Goal: Contribute content: Add original content to the website for others to see

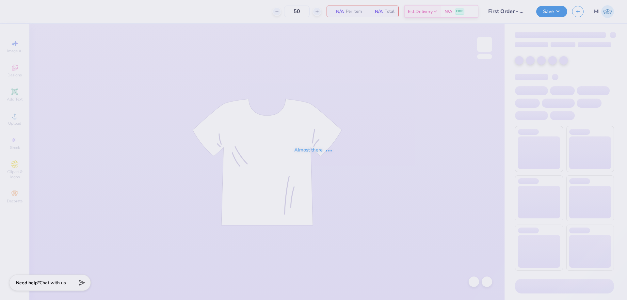
type input "First Order - Women In Law Organization at Southern [DEMOGRAPHIC_DATA] Un"
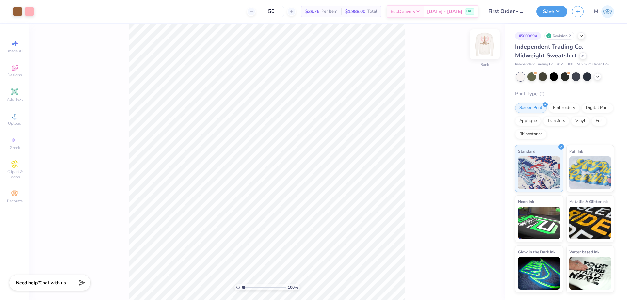
click at [484, 52] on img at bounding box center [484, 44] width 26 height 26
click at [477, 135] on input "10.36" at bounding box center [480, 137] width 24 height 9
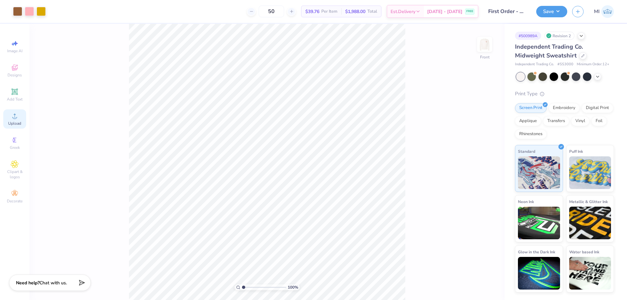
click at [17, 120] on div "Upload" at bounding box center [14, 118] width 23 height 19
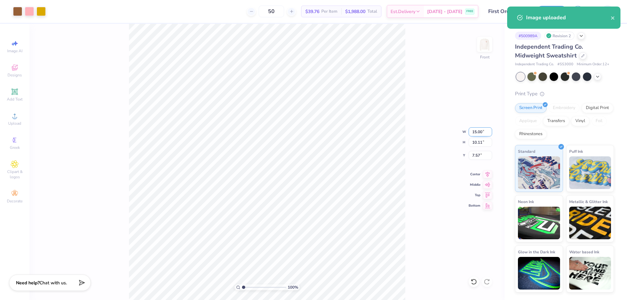
click at [480, 132] on input "15.00" at bounding box center [480, 131] width 24 height 9
click at [479, 131] on input "15.00" at bounding box center [480, 131] width 24 height 9
paste input "number"
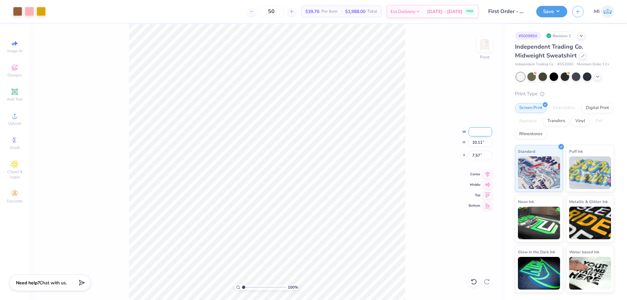
paste input "number"
click at [478, 131] on input "10.36" at bounding box center [480, 131] width 24 height 9
click at [476, 134] on input "15.00" at bounding box center [480, 131] width 24 height 9
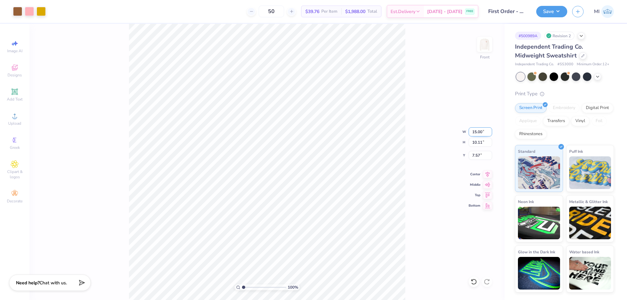
paste input "0.36"
type input "10.36"
type input "6.98"
type input "9.13"
type input "13.12"
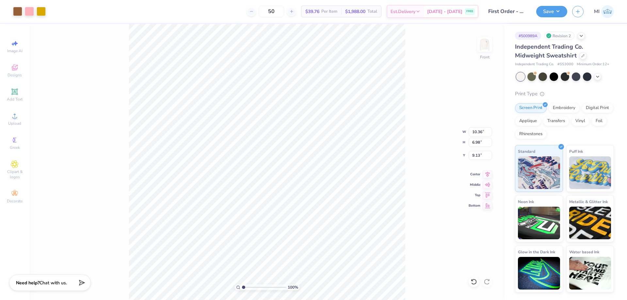
type input "3.00"
click at [479, 154] on input "9.13" at bounding box center [480, 155] width 24 height 9
type input "3.00"
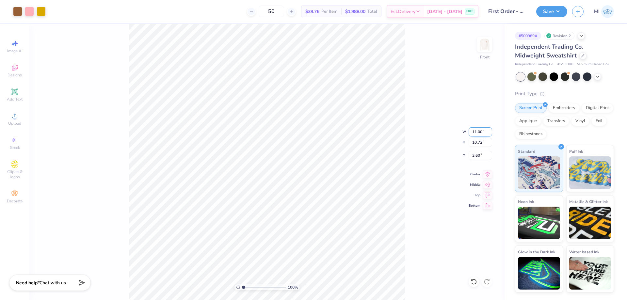
click at [476, 132] on input "11.00" at bounding box center [480, 131] width 24 height 9
click at [476, 131] on input "11.00" at bounding box center [480, 131] width 24 height 9
click at [475, 159] on input "3.60" at bounding box center [480, 155] width 24 height 9
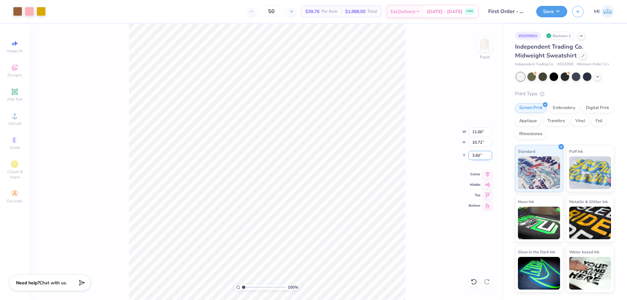
click at [475, 156] on input "3.60" at bounding box center [480, 155] width 24 height 9
type input "3.00"
click at [484, 43] on img at bounding box center [484, 44] width 26 height 26
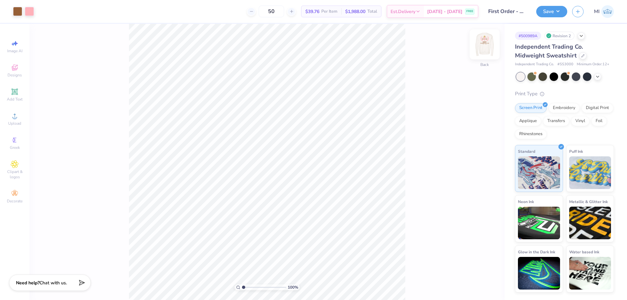
drag, startPoint x: 495, startPoint y: 40, endPoint x: 489, endPoint y: 43, distance: 6.1
click at [494, 41] on div "100 % Back" at bounding box center [266, 162] width 475 height 276
click at [484, 44] on img at bounding box center [484, 44] width 26 height 26
click at [544, 9] on button "Save" at bounding box center [551, 10] width 31 height 11
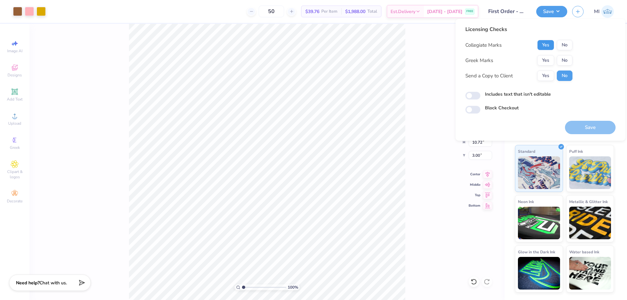
click at [548, 40] on button "Yes" at bounding box center [545, 45] width 17 height 10
click at [561, 59] on button "No" at bounding box center [565, 60] width 16 height 10
click at [584, 126] on button "Save" at bounding box center [590, 127] width 51 height 13
